Goal: Information Seeking & Learning: Learn about a topic

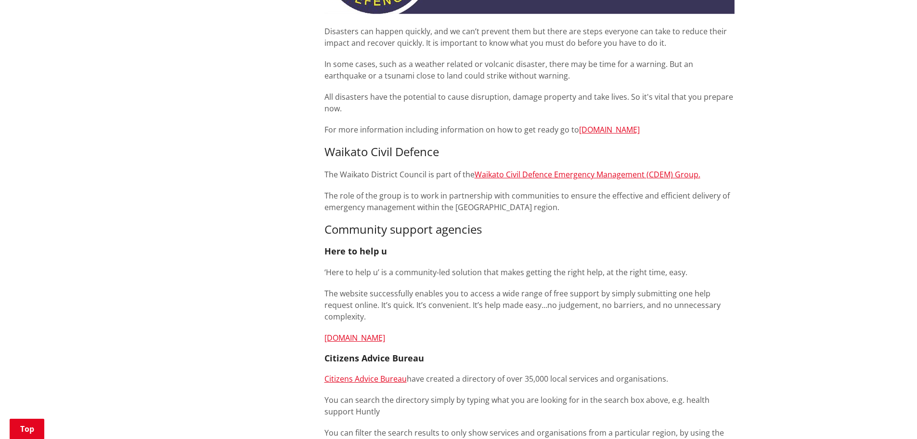
scroll to position [289, 0]
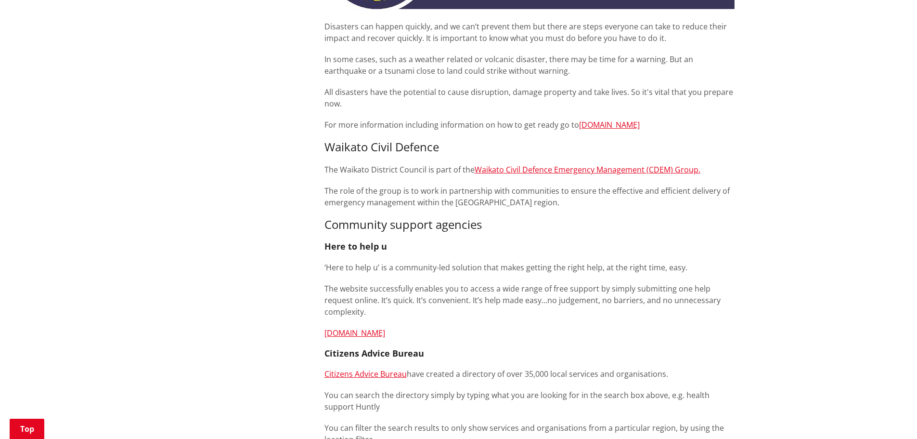
click at [873, 249] on div "Home Services and facilities Environment and health Civil Defence Civil Defence…" at bounding box center [458, 253] width 917 height 892
click at [793, 171] on div "Home Services and facilities Environment and health Civil Defence Civil Defence…" at bounding box center [458, 253] width 917 height 892
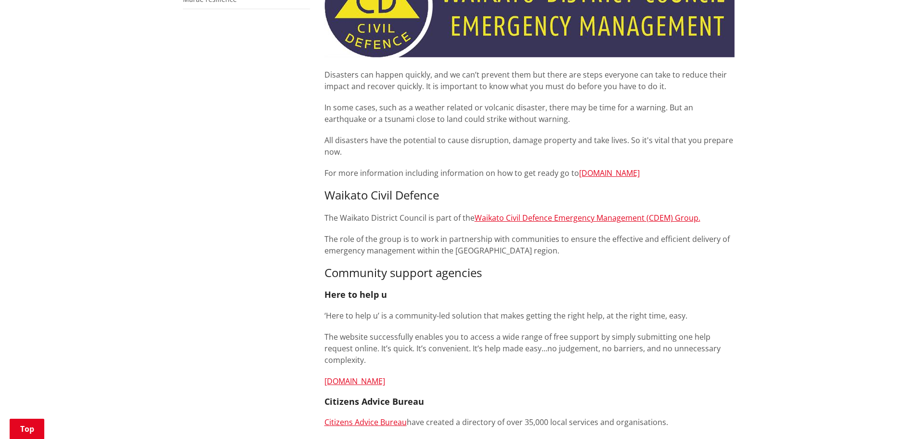
scroll to position [193, 0]
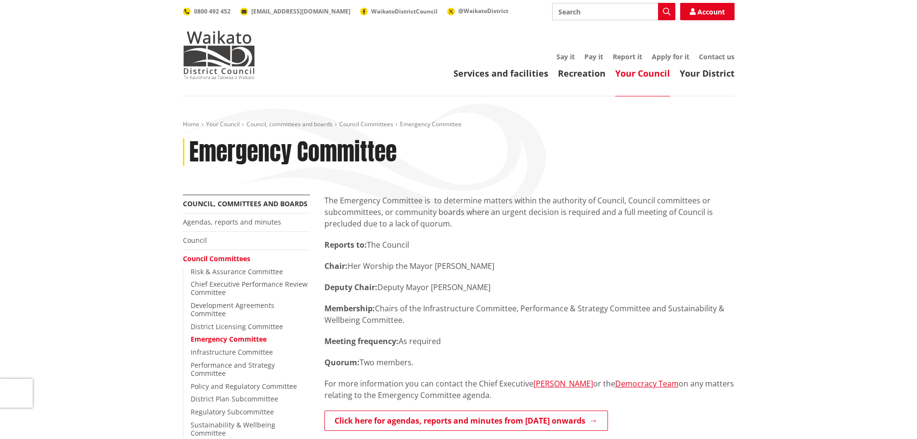
scroll to position [96, 0]
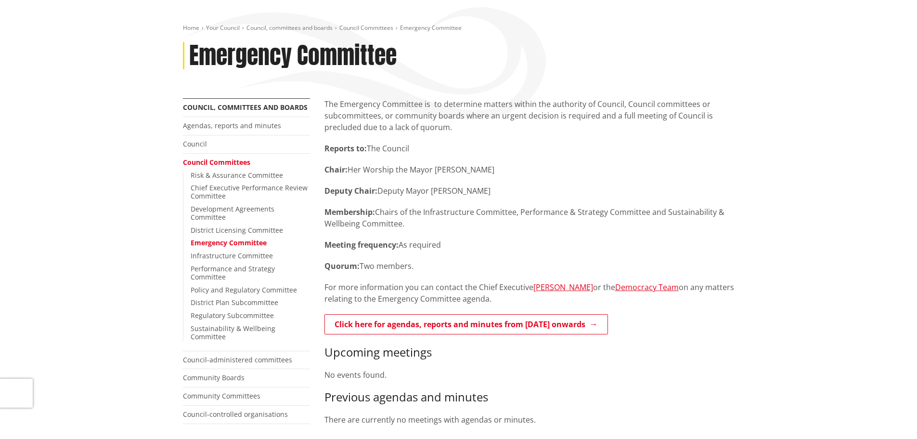
click at [593, 191] on p "Deputy Chair: Deputy Mayor [PERSON_NAME]" at bounding box center [530, 191] width 410 height 12
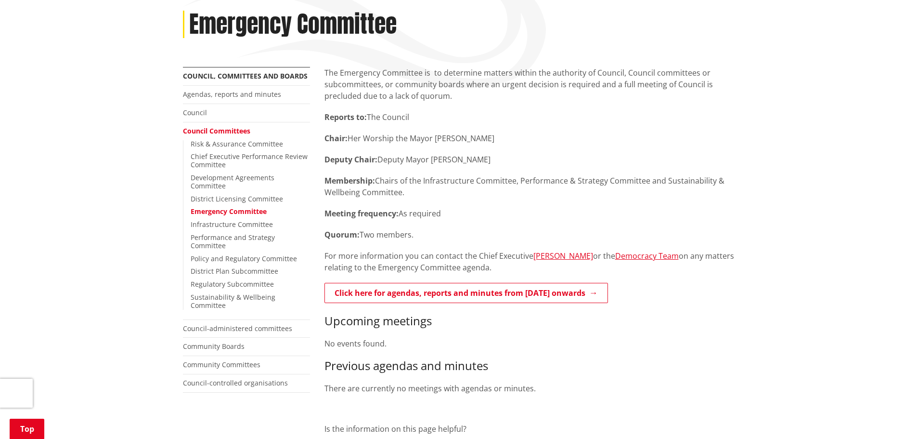
scroll to position [144, 0]
